Goal: Information Seeking & Learning: Get advice/opinions

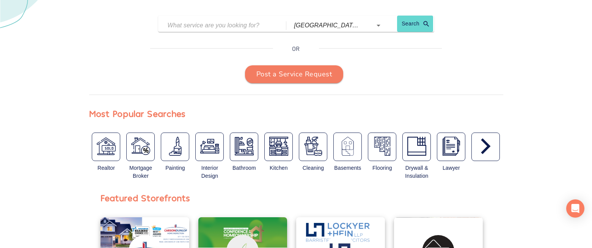
scroll to position [155, 0]
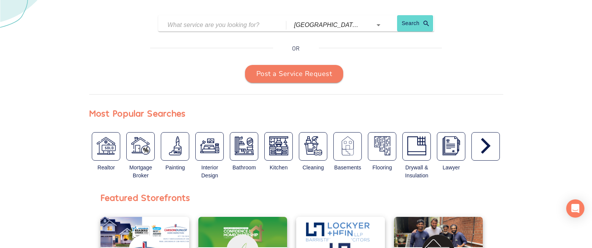
click at [114, 144] on img "button" at bounding box center [106, 145] width 19 height 19
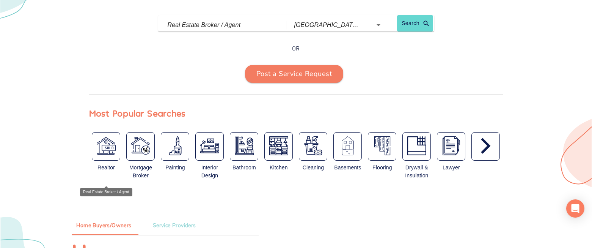
type input "Real Estate Broker / Agent"
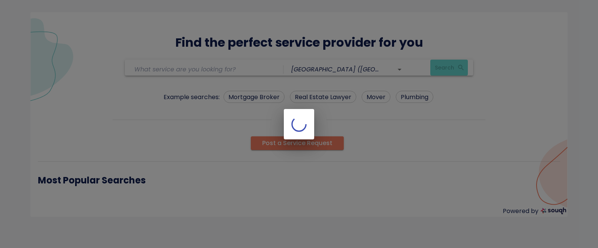
type input "Real Estate Broker / Agent"
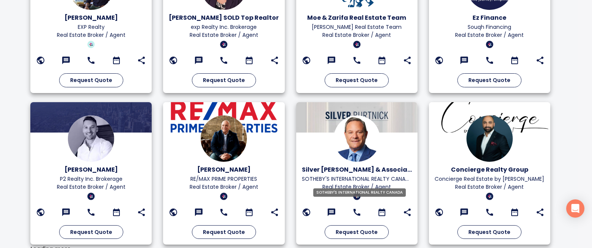
scroll to position [587, 0]
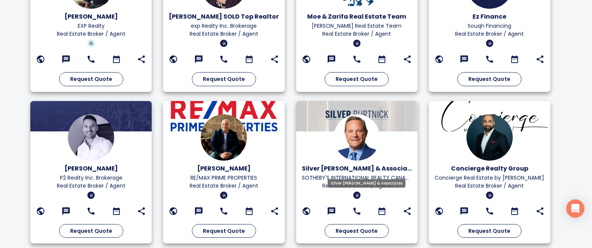
click at [364, 168] on h6 "Silver [PERSON_NAME] & Associates" at bounding box center [357, 168] width 110 height 11
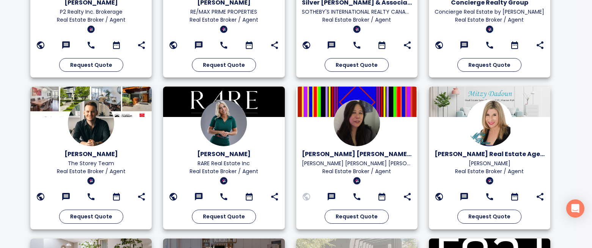
scroll to position [754, 0]
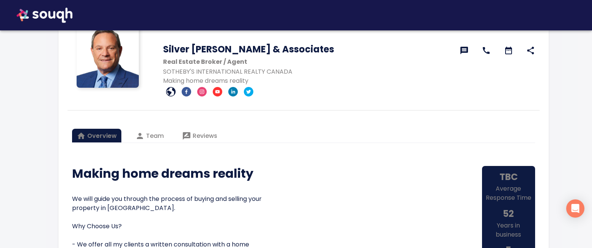
scroll to position [223, 0]
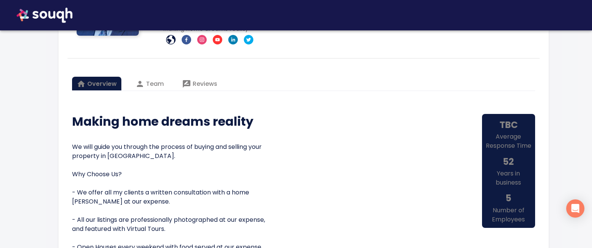
click at [150, 84] on span "Team" at bounding box center [149, 84] width 29 height 11
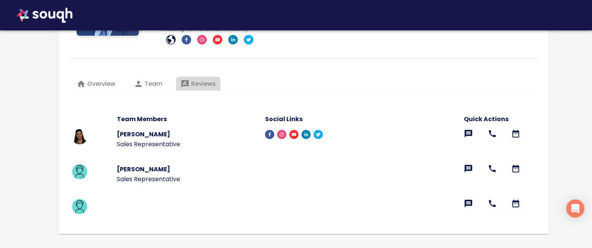
click at [208, 87] on span "Reviews" at bounding box center [198, 84] width 35 height 11
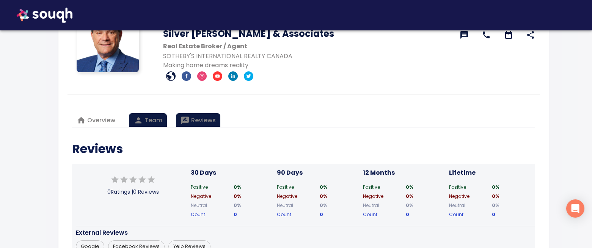
scroll to position [187, 0]
click at [146, 118] on span "Team" at bounding box center [148, 120] width 29 height 11
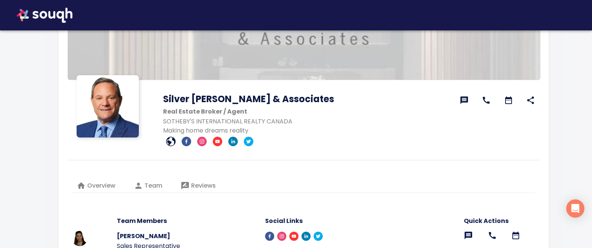
scroll to position [0, 0]
